Goal: Transaction & Acquisition: Purchase product/service

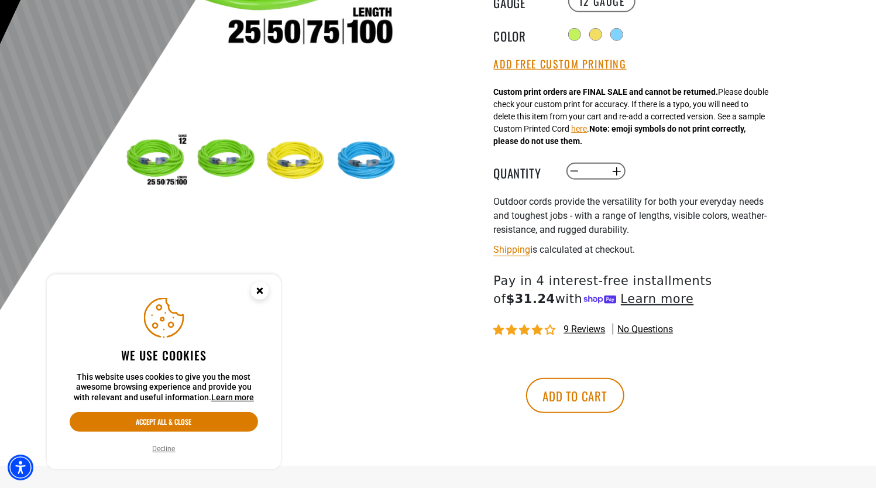
scroll to position [328, 0]
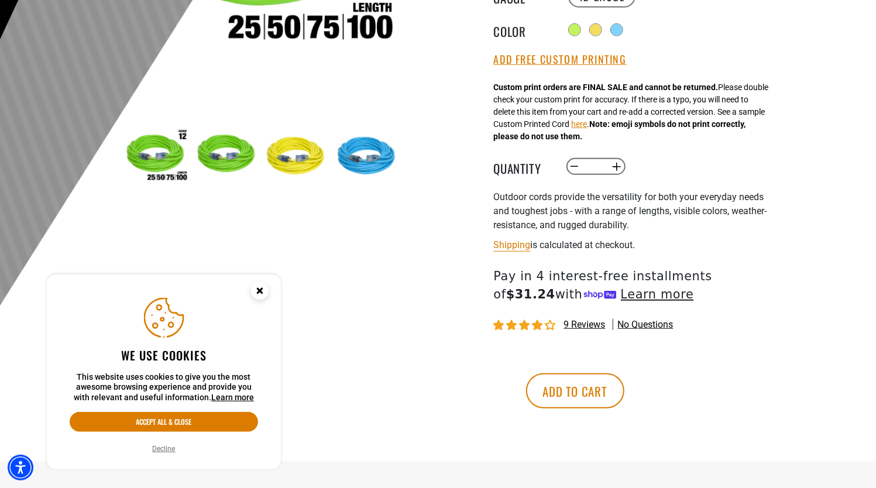
click at [357, 156] on img at bounding box center [368, 157] width 68 height 68
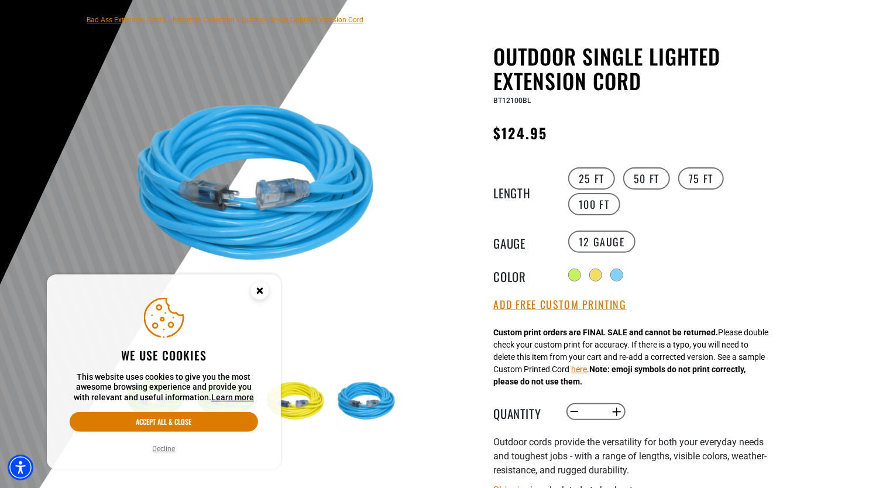
scroll to position [85, 0]
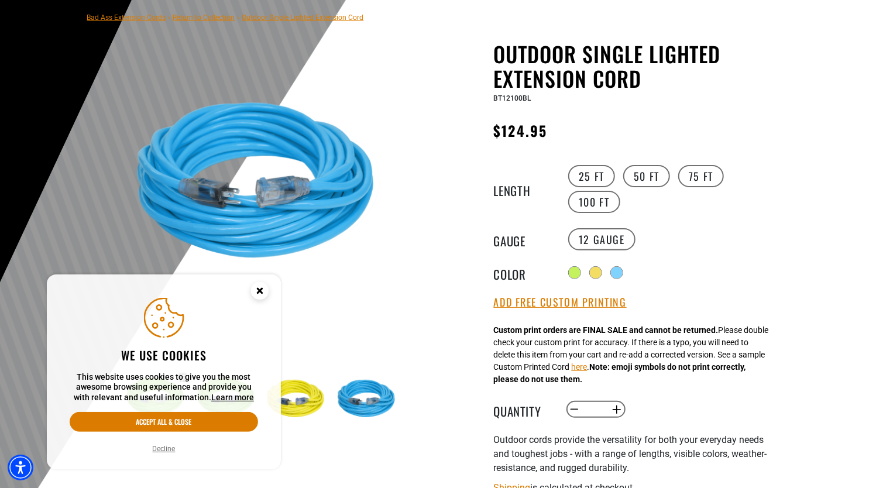
click at [260, 292] on icon "Close this option" at bounding box center [260, 291] width 4 height 4
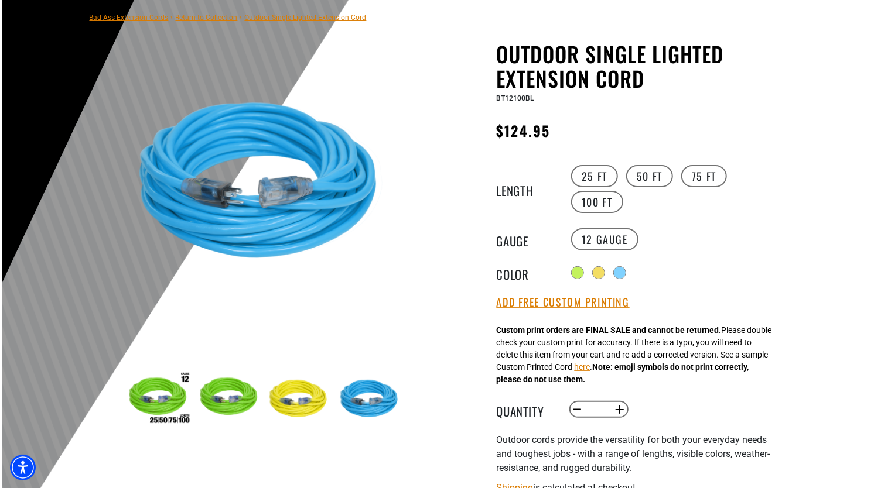
scroll to position [0, 0]
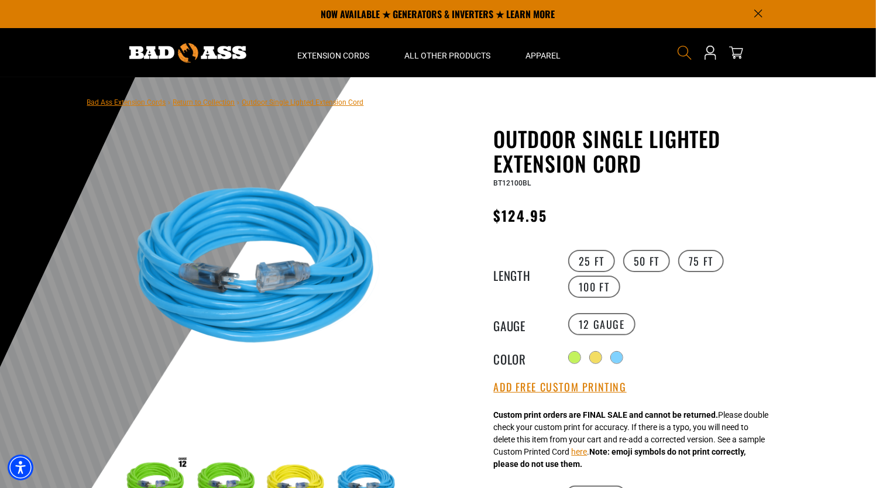
click at [681, 52] on icon "Search" at bounding box center [684, 52] width 15 height 15
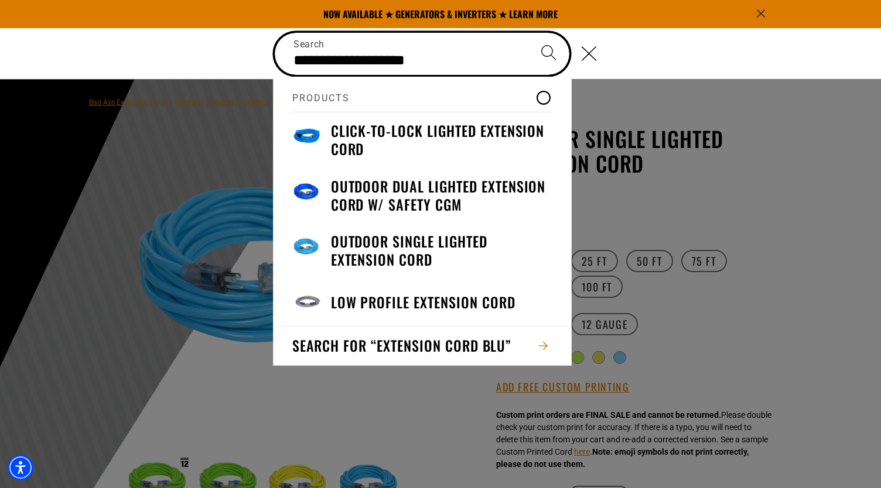
type input "**********"
click at [528, 33] on button "Search" at bounding box center [548, 53] width 41 height 41
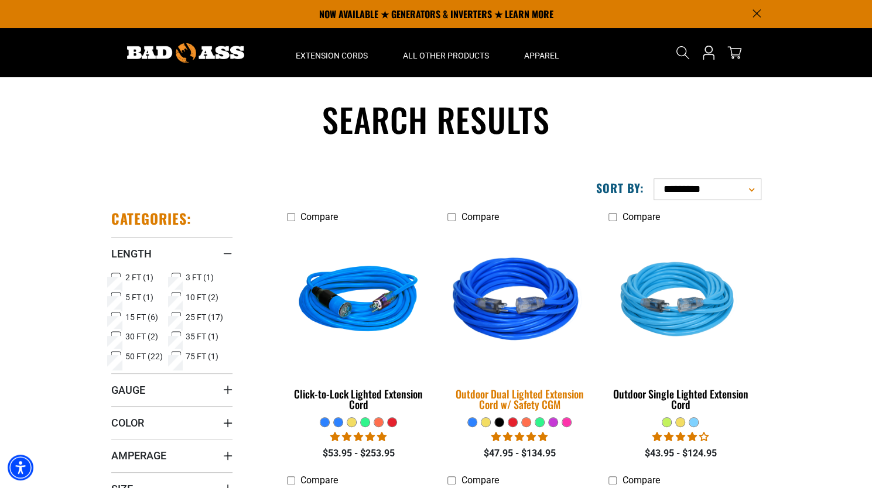
click at [512, 402] on div "Outdoor Dual Lighted Extension Cord w/ Safety CGM" at bounding box center [518, 399] width 143 height 21
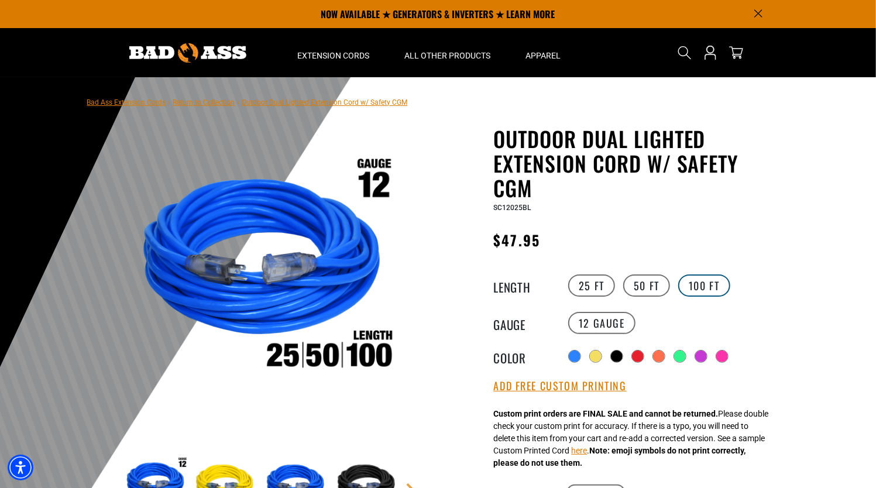
click at [712, 284] on label "100 FT" at bounding box center [705, 286] width 52 height 22
